Goal: Task Accomplishment & Management: Manage account settings

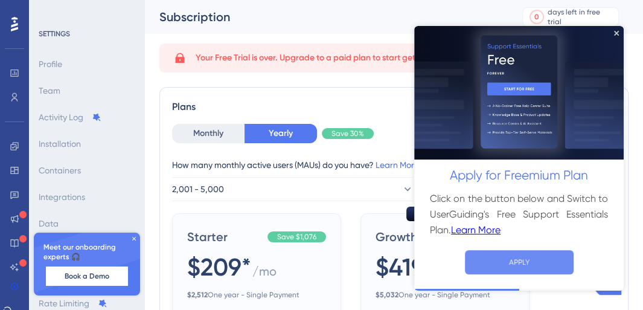
click at [525, 269] on button "APPLY" at bounding box center [519, 262] width 109 height 24
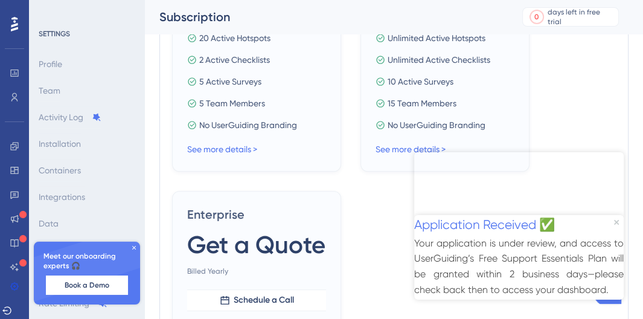
scroll to position [161, 0]
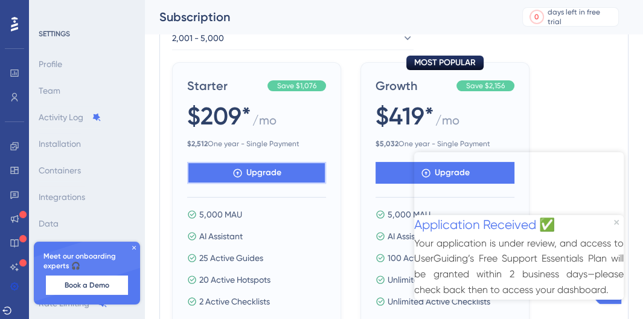
click at [254, 168] on span "Upgrade" at bounding box center [263, 173] width 35 height 14
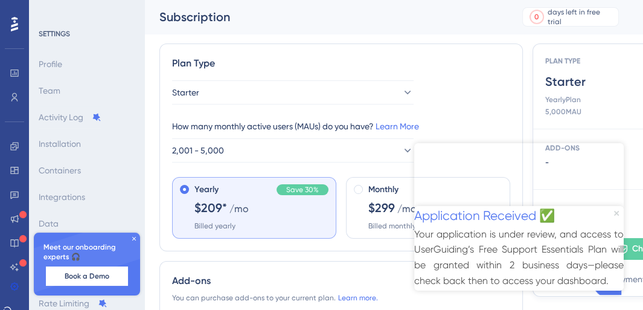
click at [615, 210] on icon "Close Preview" at bounding box center [616, 212] width 5 height 5
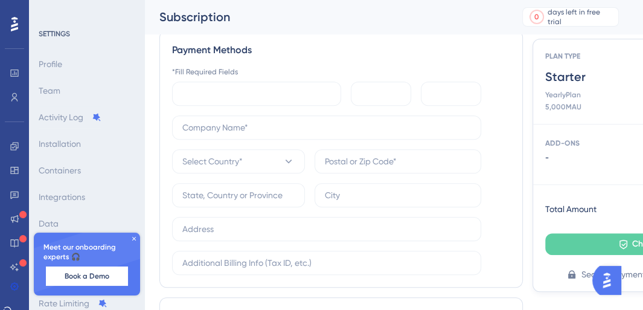
scroll to position [589, 0]
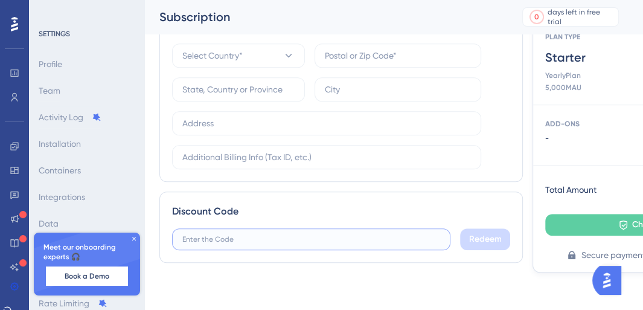
click at [225, 239] on input "text" at bounding box center [311, 239] width 258 height 8
click at [476, 98] on label at bounding box center [398, 89] width 167 height 24
click at [471, 96] on input "text" at bounding box center [398, 89] width 146 height 13
paste input "USERGUIDING30"
click at [479, 237] on span "Redeem" at bounding box center [485, 239] width 33 height 14
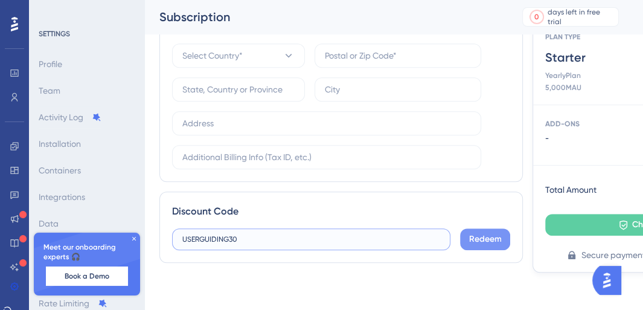
drag, startPoint x: 273, startPoint y: 239, endPoint x: 133, endPoint y: 241, distance: 140.2
paste input "PUMPKIN"
type input "PUMPKIN30"
click at [476, 238] on span "Redeem" at bounding box center [485, 239] width 33 height 14
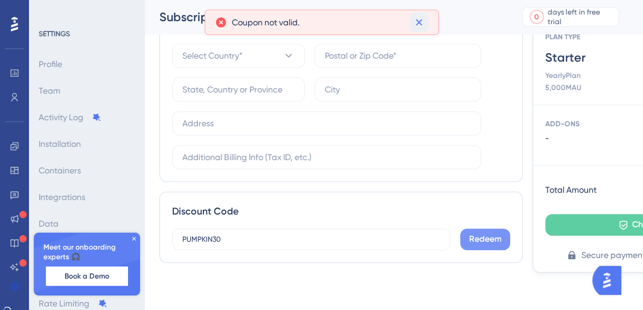
click at [419, 22] on icon at bounding box center [419, 22] width 7 height 7
